Goal: Navigation & Orientation: Find specific page/section

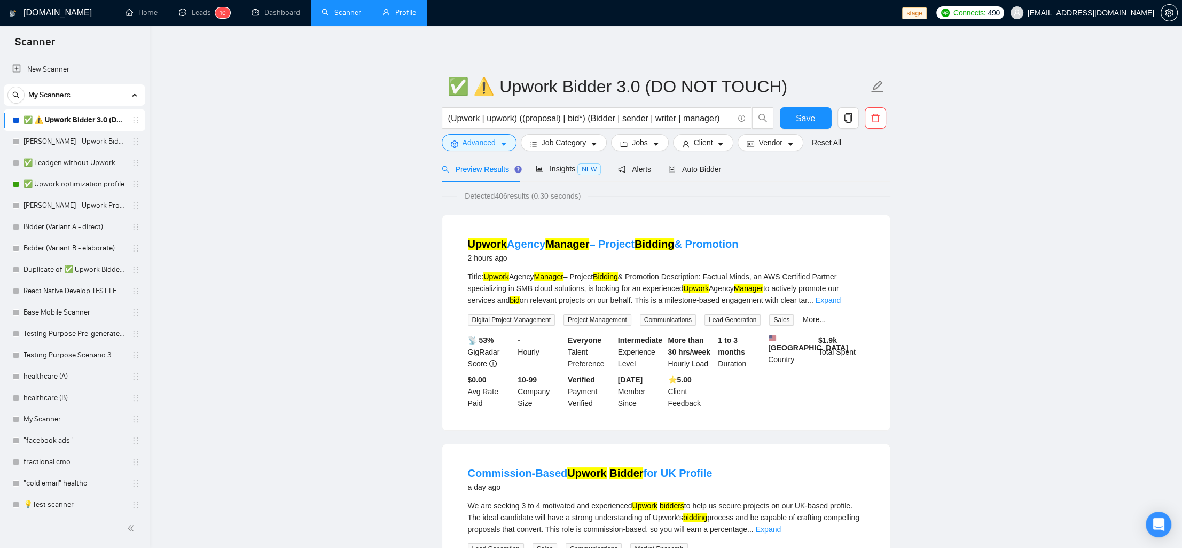
click at [416, 14] on link "Profile" at bounding box center [400, 12] width 34 height 9
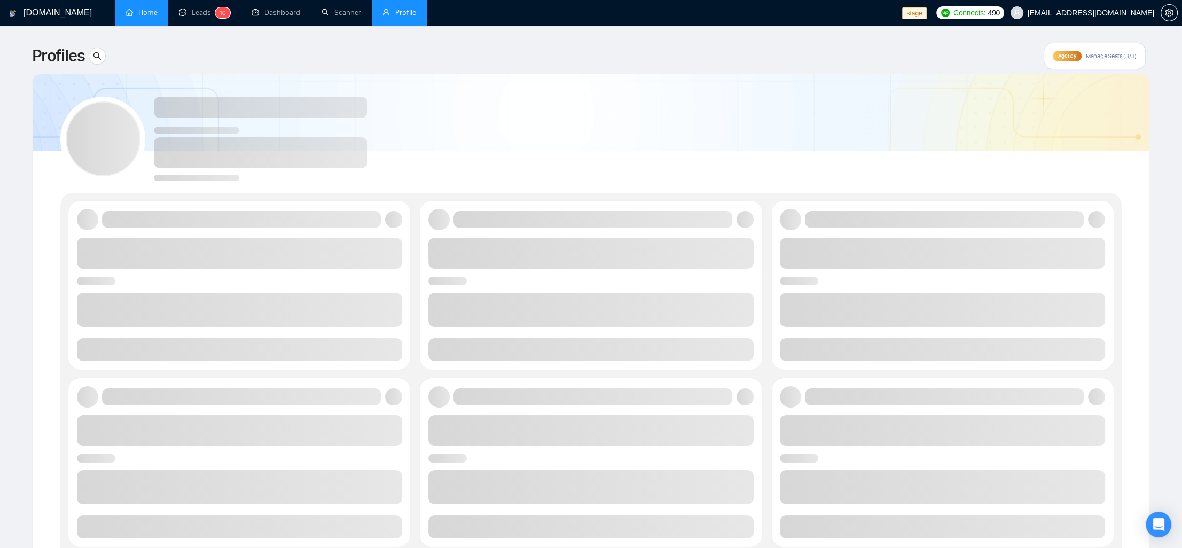
click at [144, 17] on link "Home" at bounding box center [142, 12] width 32 height 9
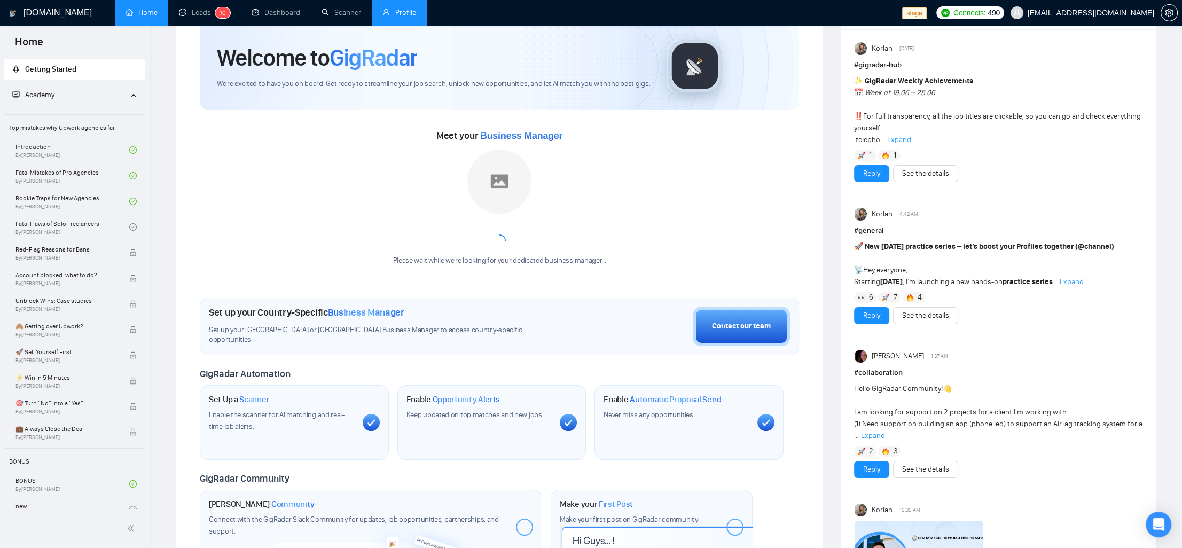
scroll to position [12, 0]
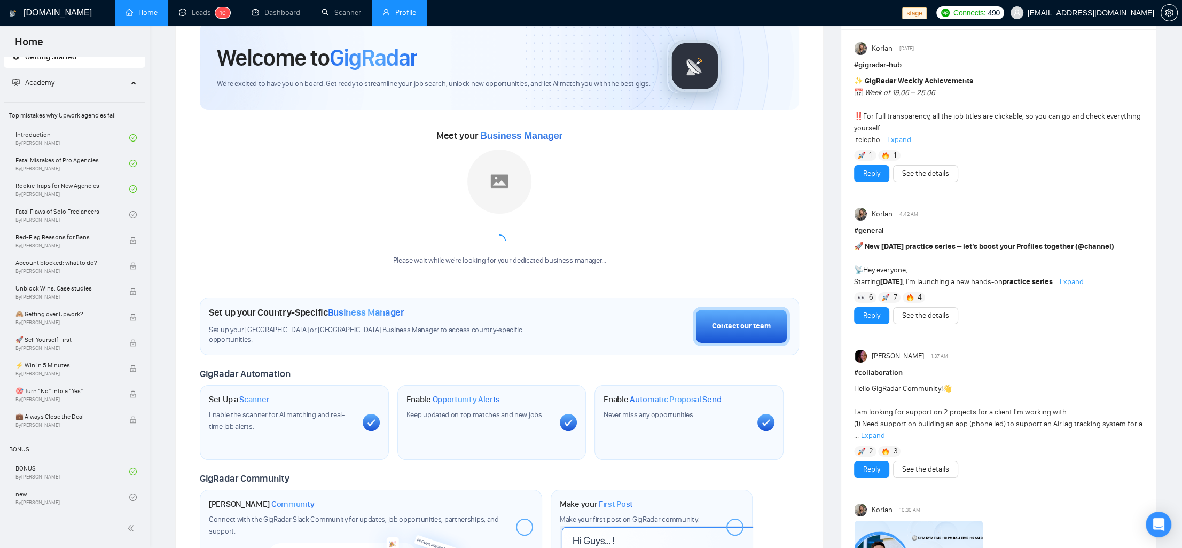
click at [348, 245] on div "Meet your Business Manager Please wait while we're looking for your dedicated b…" at bounding box center [500, 201] width 600 height 149
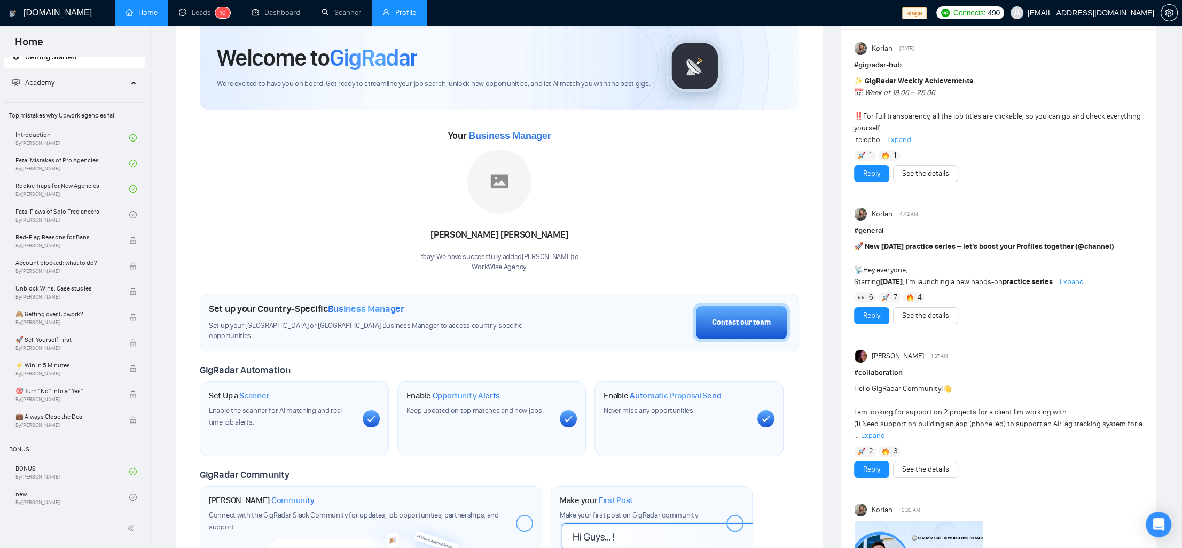
click at [302, 263] on div "Your Business Manager [PERSON_NAME]! We have successfully added [PERSON_NAME] t…" at bounding box center [500, 199] width 600 height 145
click at [48, 336] on span "🚀 Sell Yourself First" at bounding box center [66, 339] width 103 height 11
